Goal: Task Accomplishment & Management: Manage account settings

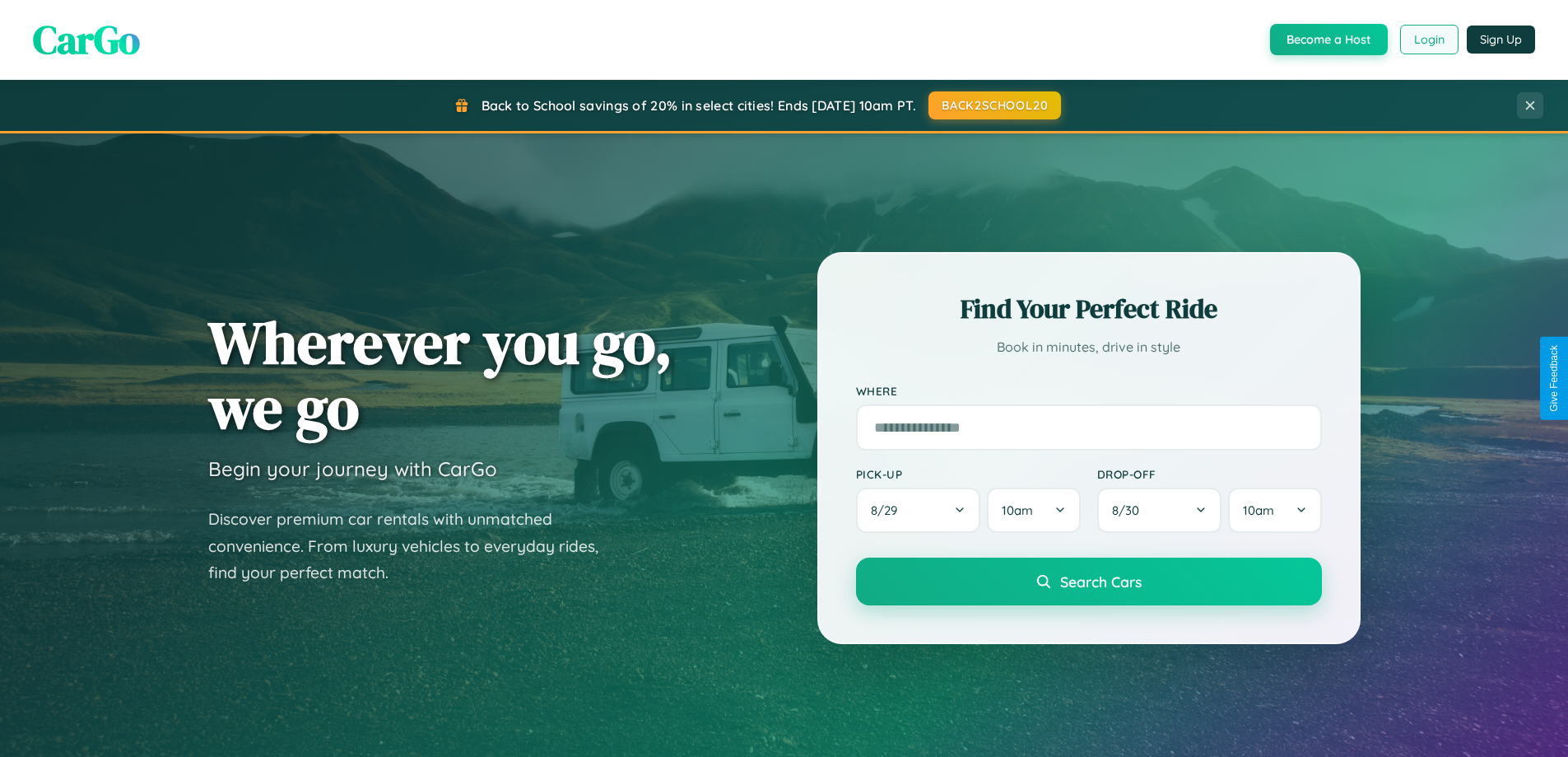
click at [1429, 40] on button "Login" at bounding box center [1429, 39] width 58 height 30
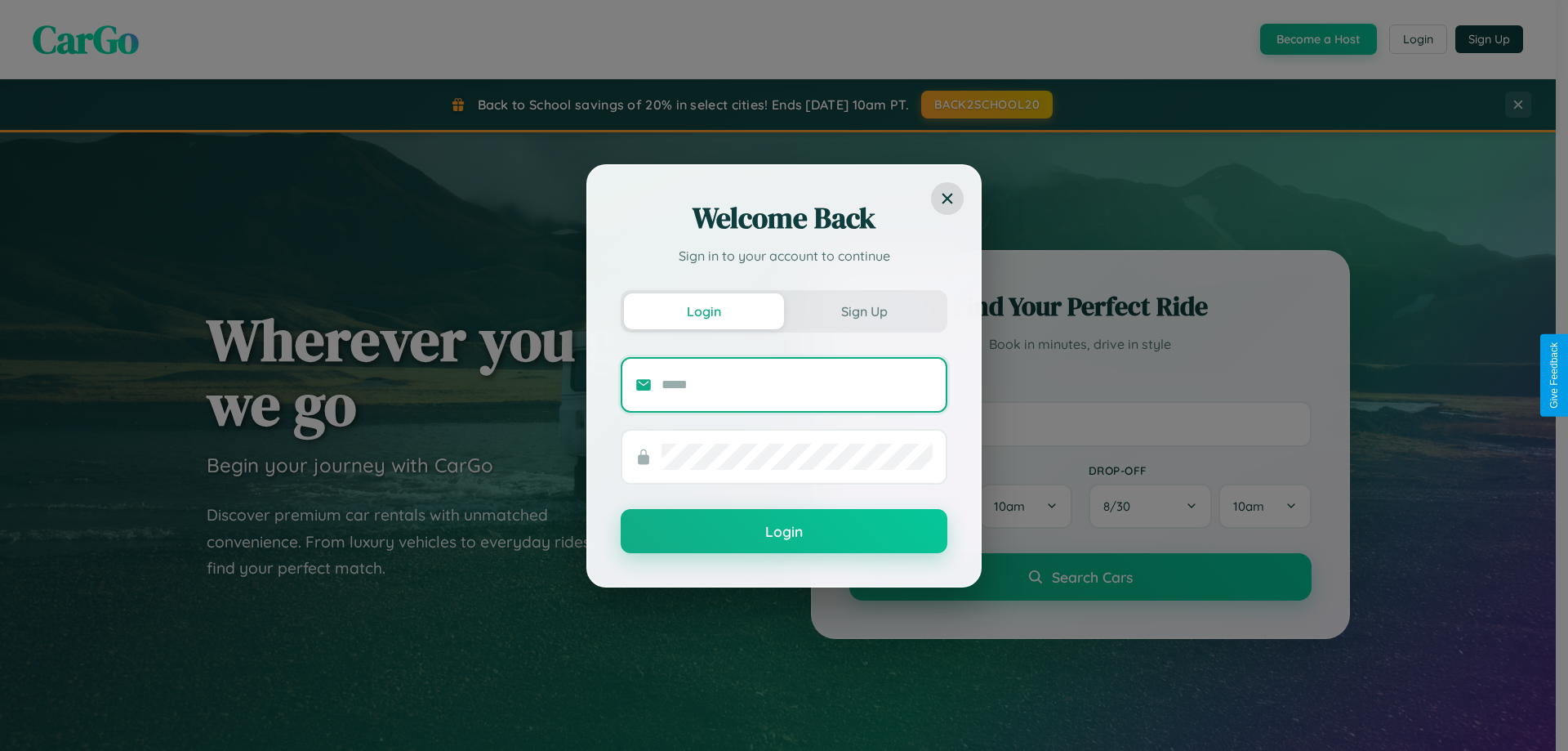
click at [797, 384] on input "text" at bounding box center [797, 384] width 271 height 26
type input "**********"
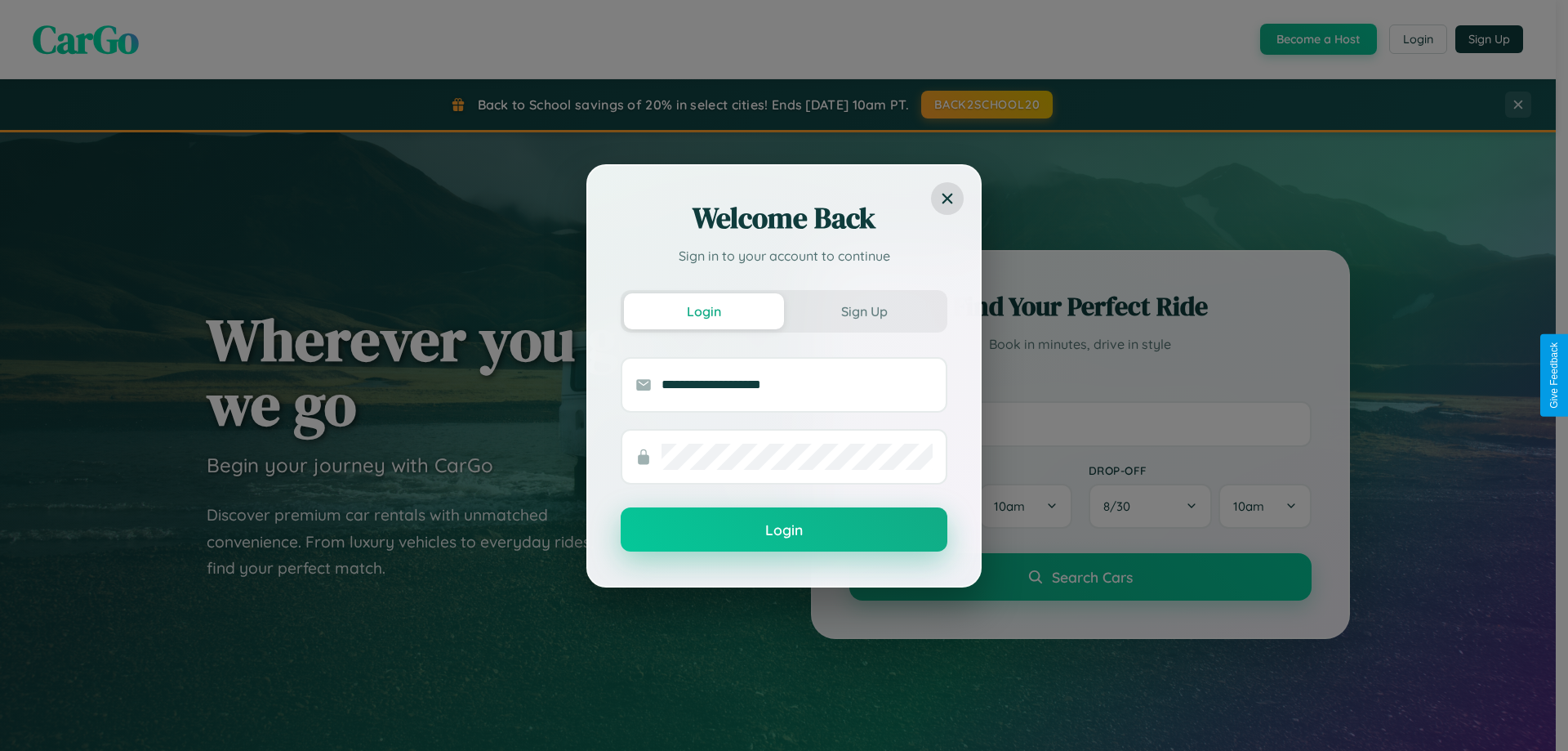
click at [784, 530] on button "Login" at bounding box center [784, 529] width 327 height 44
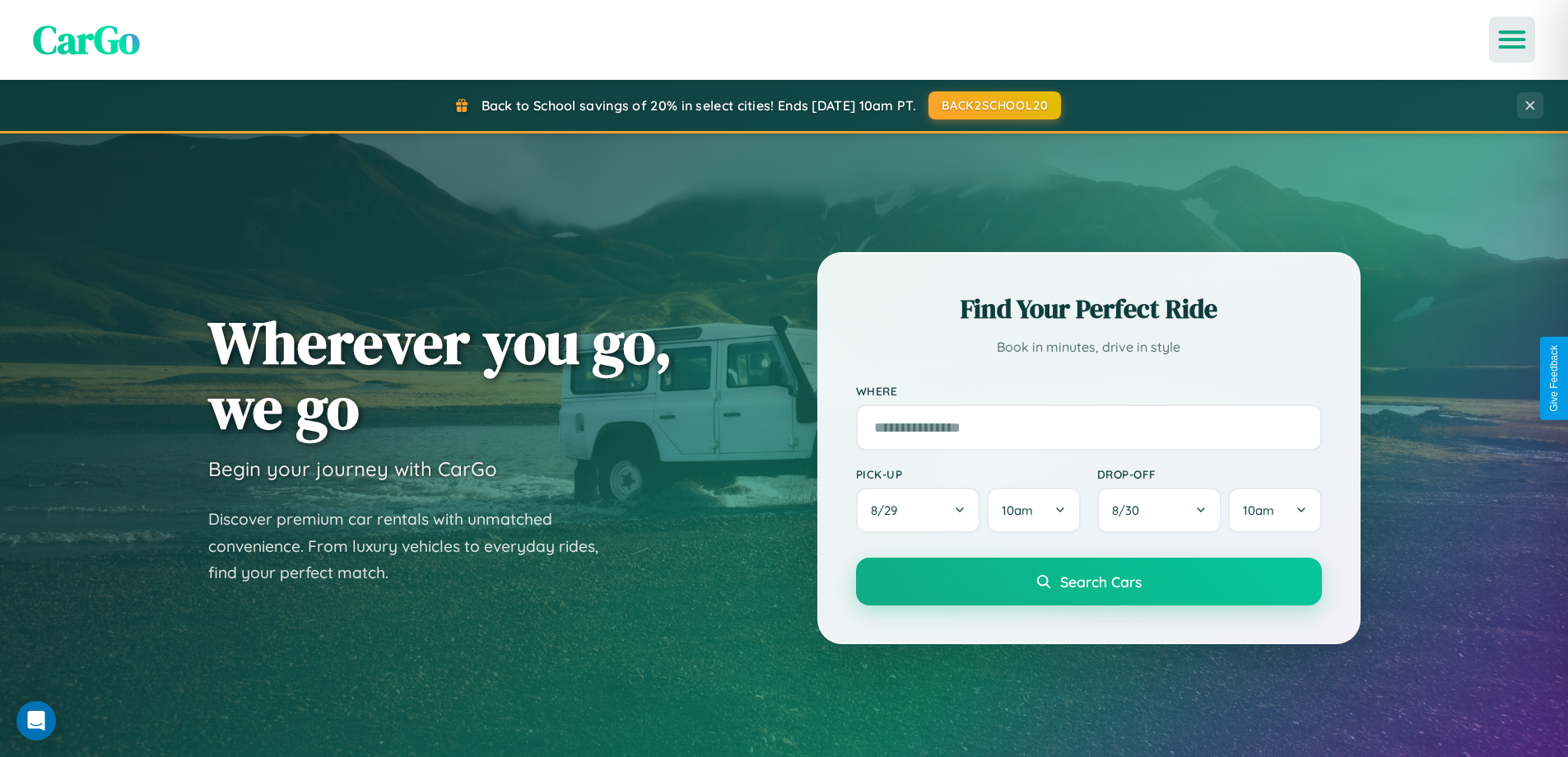
click at [1512, 40] on icon "Open menu" at bounding box center [1512, 40] width 24 height 14
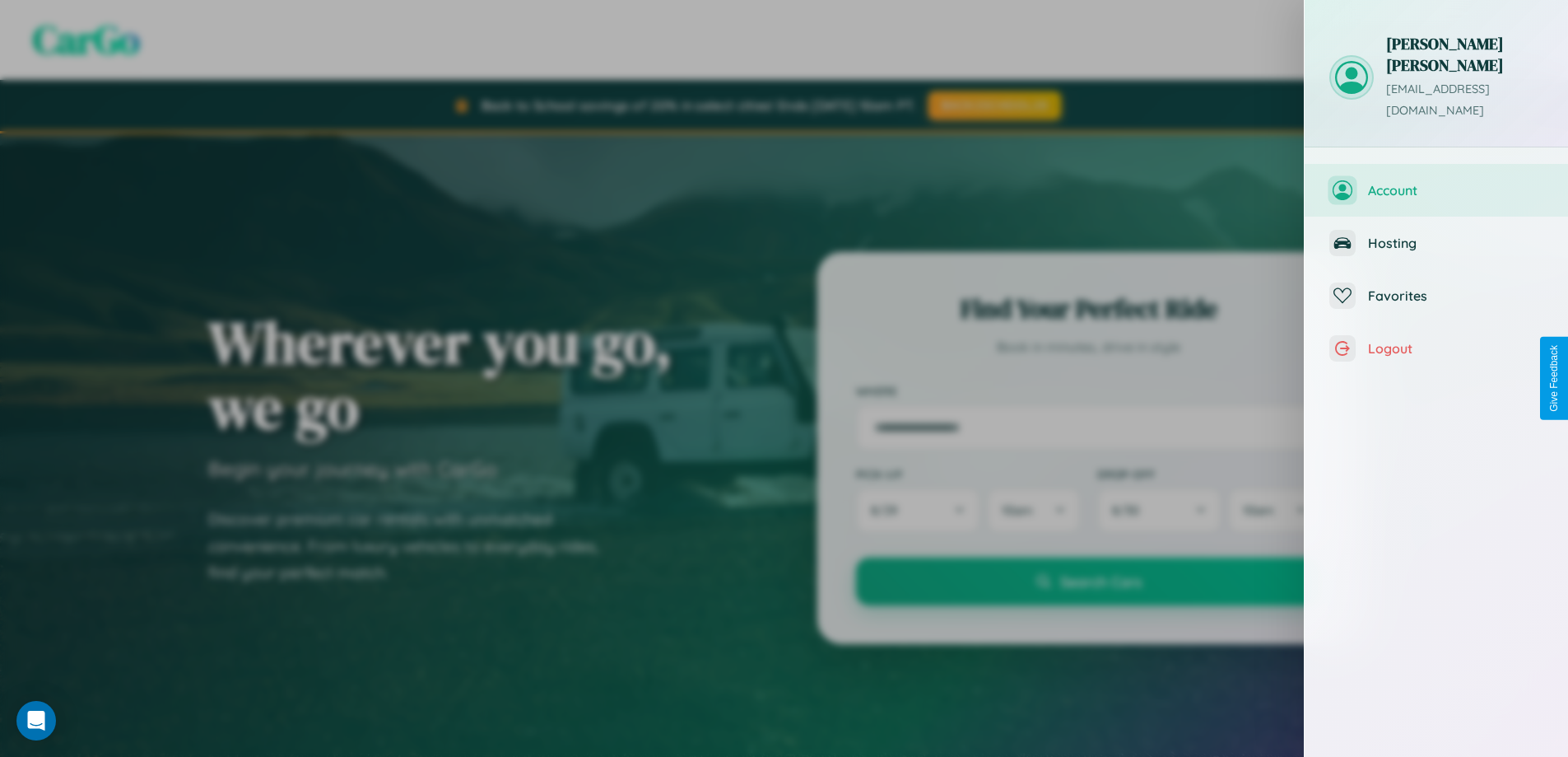
click at [1437, 182] on span "Account" at bounding box center [1456, 190] width 175 height 16
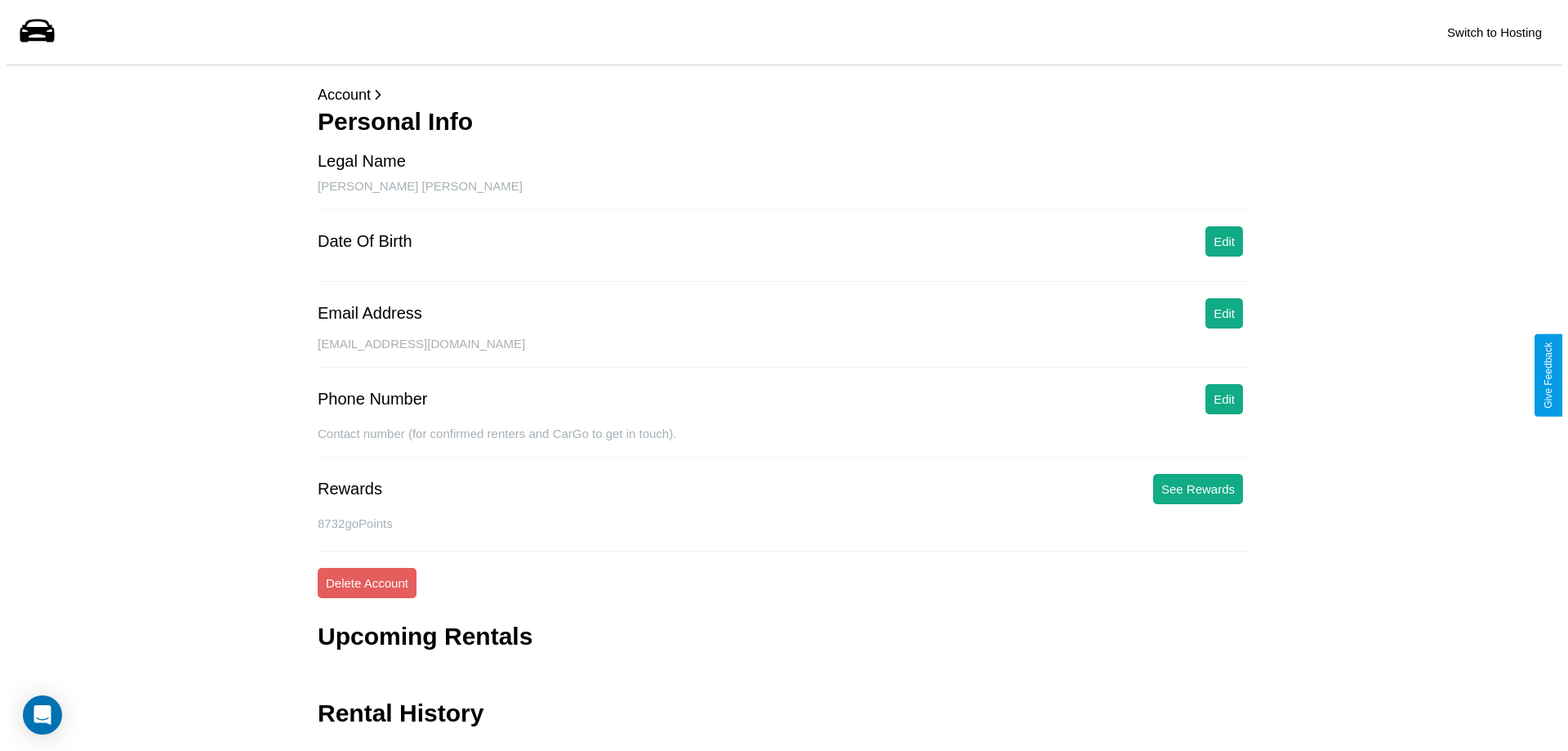
scroll to position [39, 0]
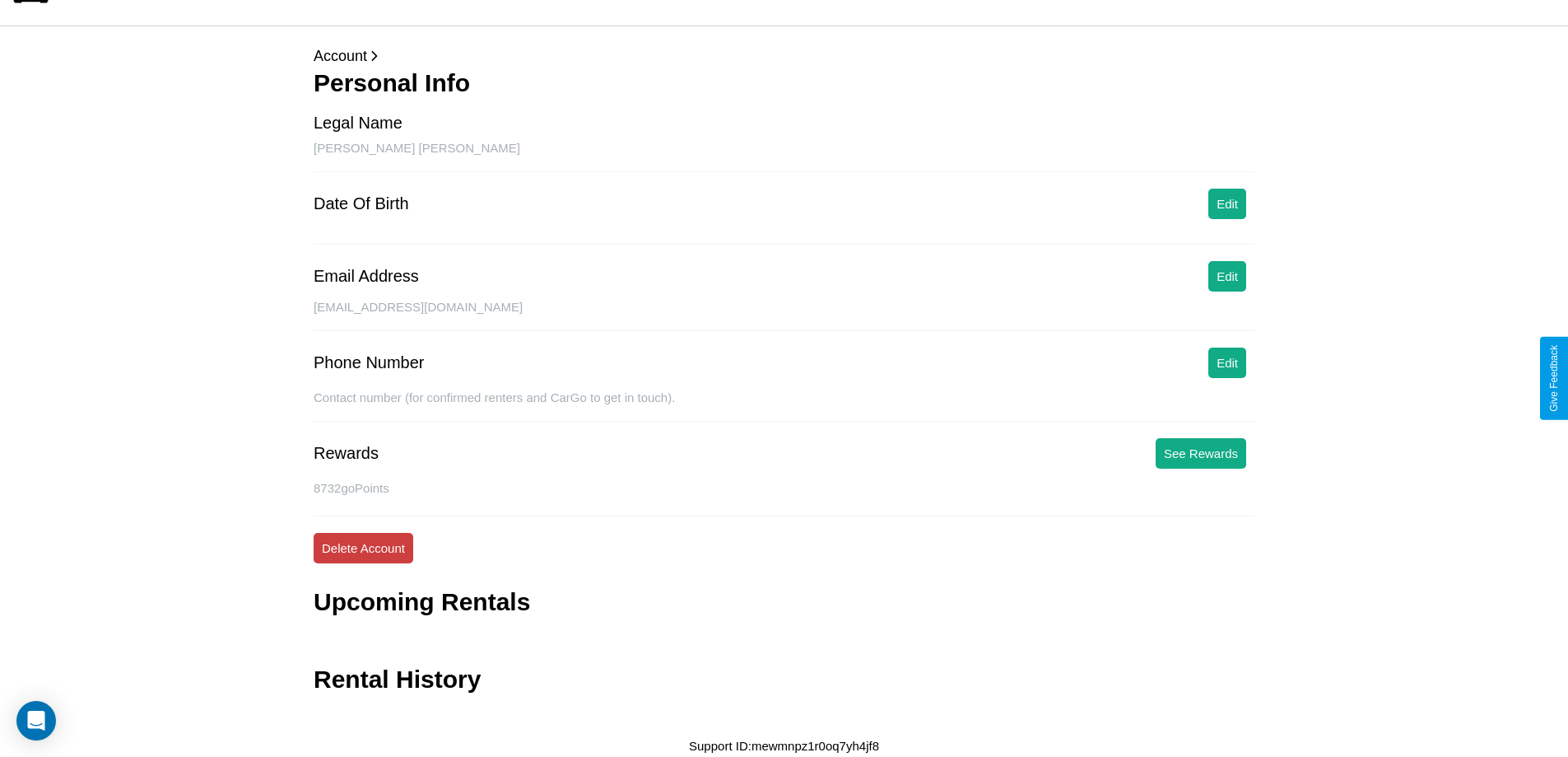
click at [363, 547] on button "Delete Account" at bounding box center [363, 548] width 100 height 31
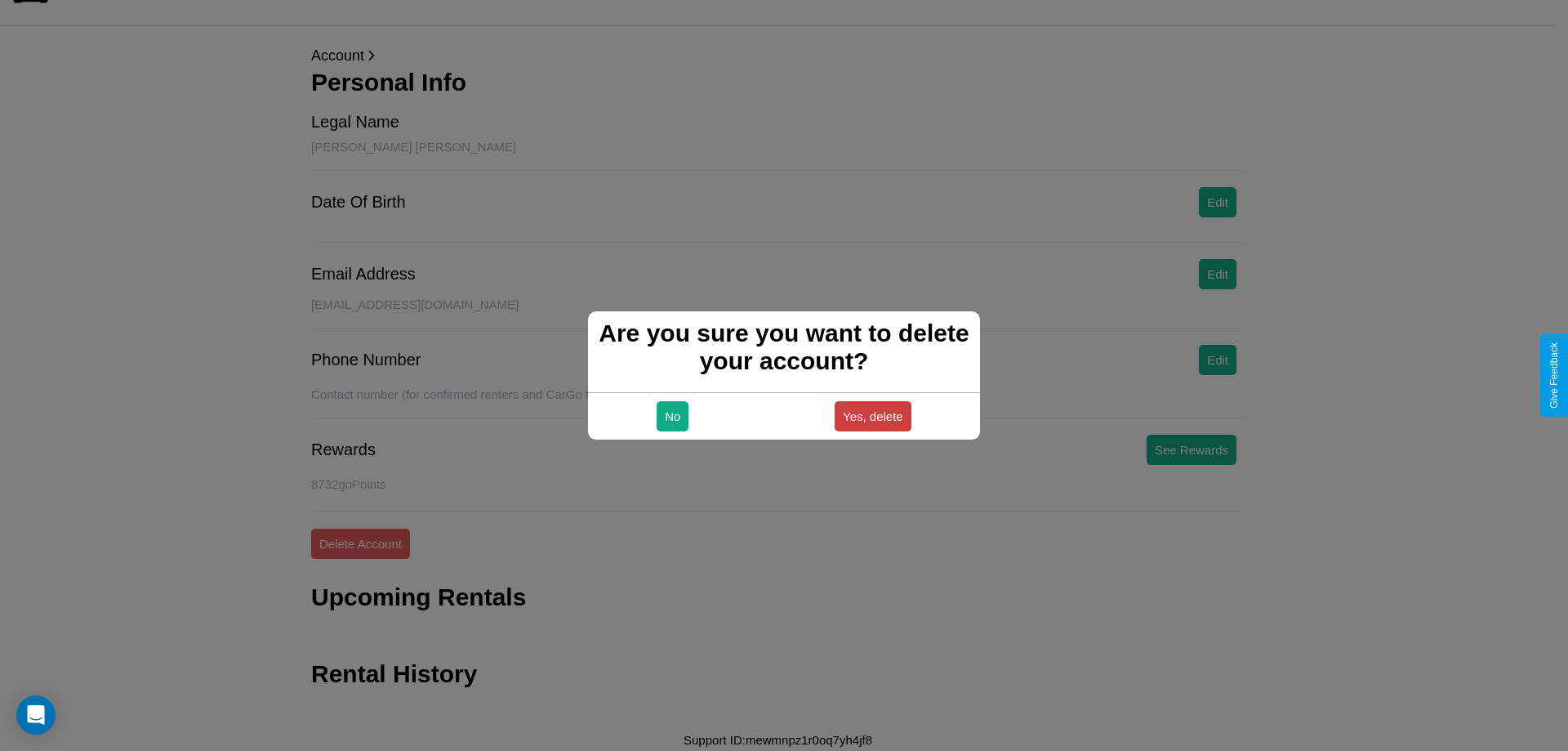
click at [872, 416] on button "Yes, delete" at bounding box center [873, 416] width 77 height 30
